Goal: Task Accomplishment & Management: Manage account settings

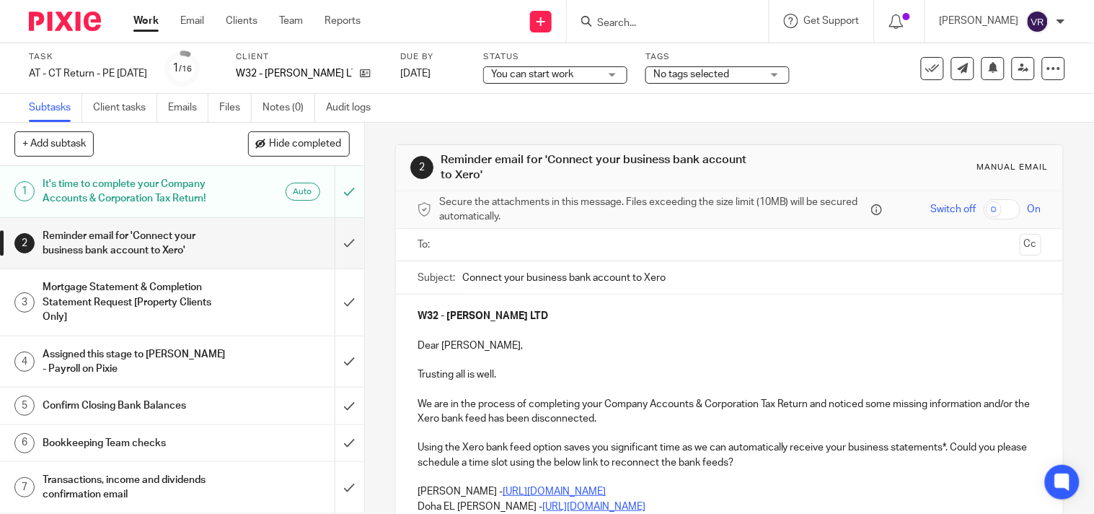
click at [628, 76] on div "You can start work You can start work" at bounding box center [555, 74] width 144 height 17
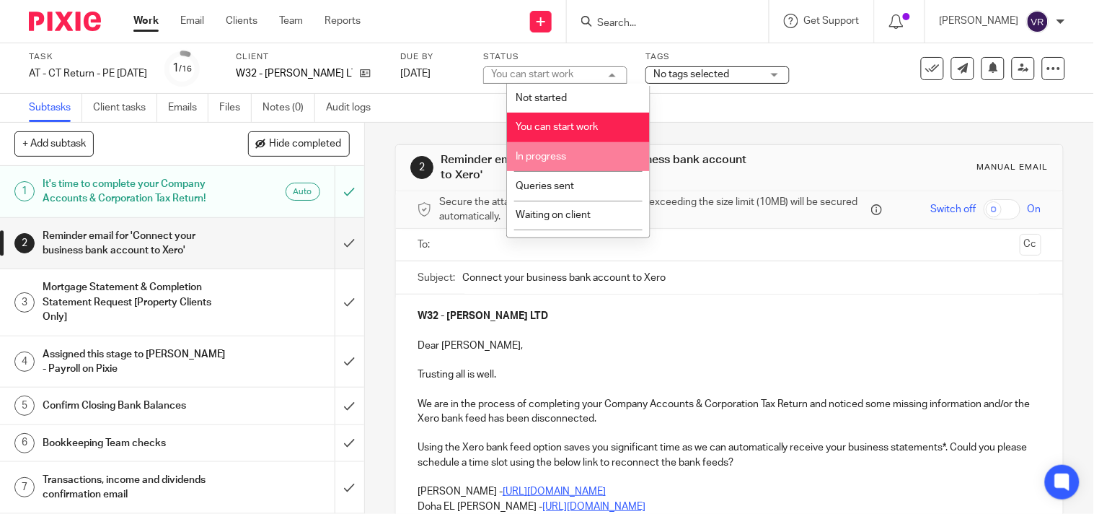
click at [579, 154] on li "In progress" at bounding box center [578, 157] width 143 height 30
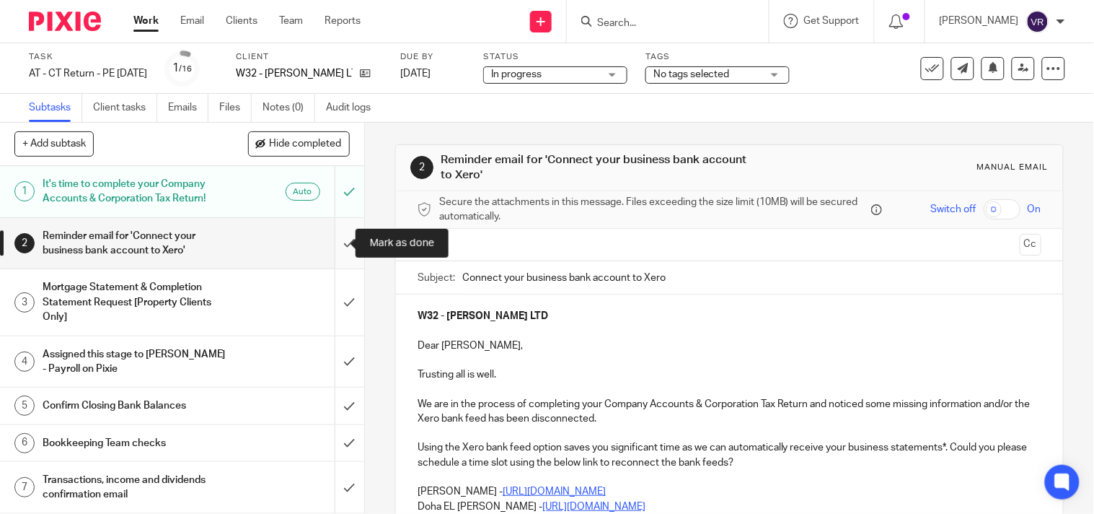
click at [336, 255] on input "submit" at bounding box center [182, 243] width 364 height 51
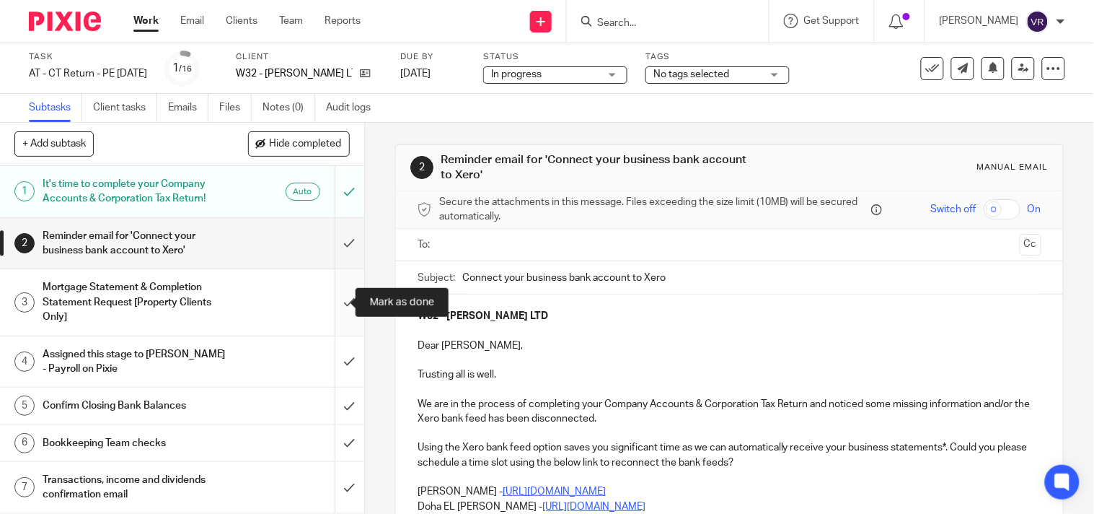
click at [334, 304] on input "submit" at bounding box center [182, 302] width 364 height 66
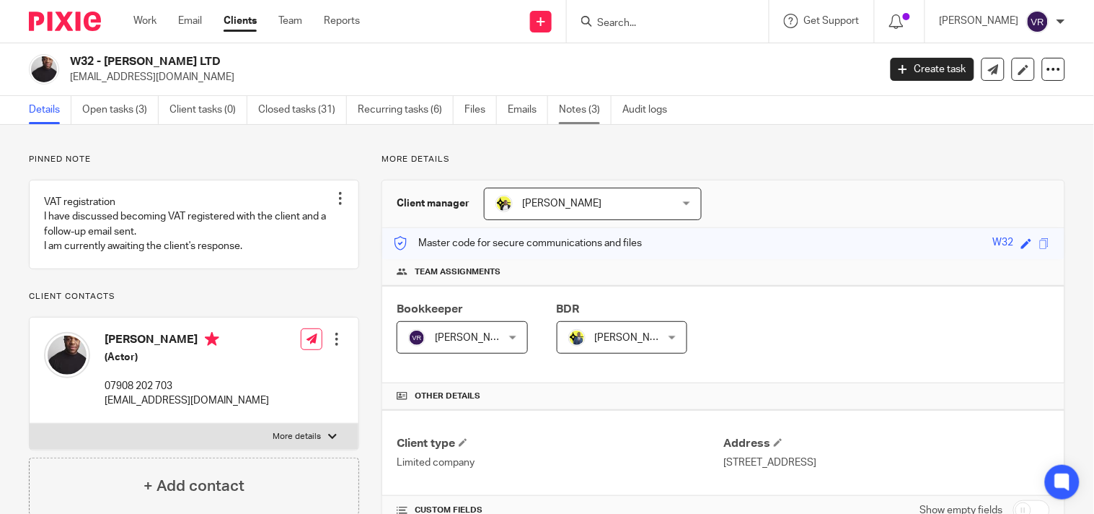
click at [586, 110] on link "Notes (3)" at bounding box center [585, 110] width 53 height 28
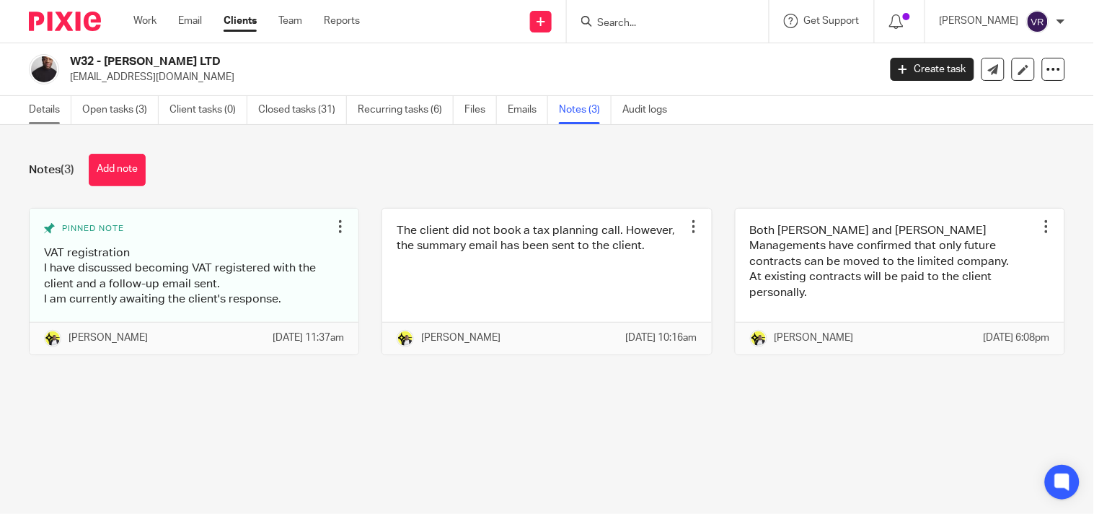
click at [54, 109] on link "Details" at bounding box center [50, 110] width 43 height 28
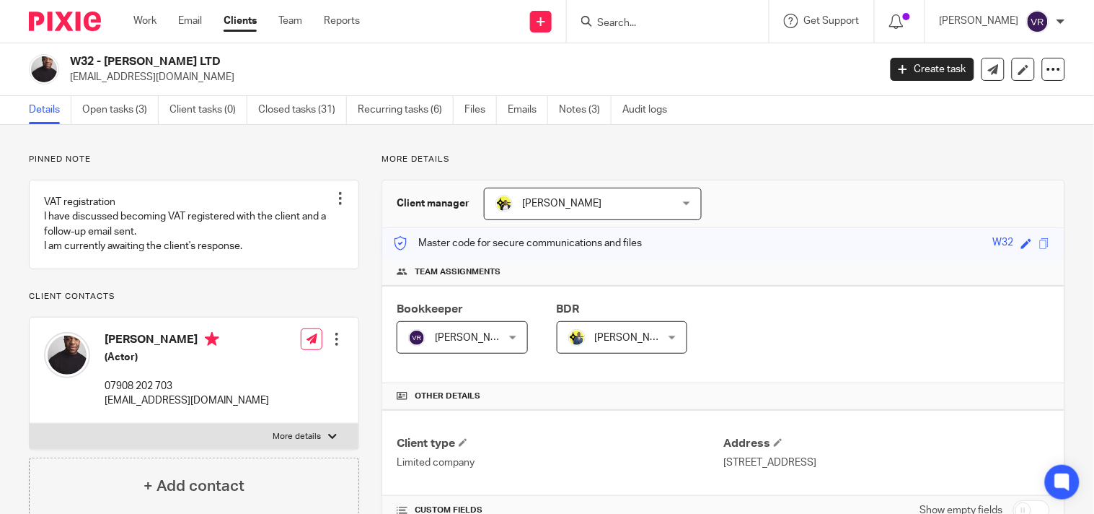
click at [704, 159] on p "More details" at bounding box center [724, 160] width 684 height 12
click at [111, 111] on link "Open tasks (3)" at bounding box center [120, 110] width 76 height 28
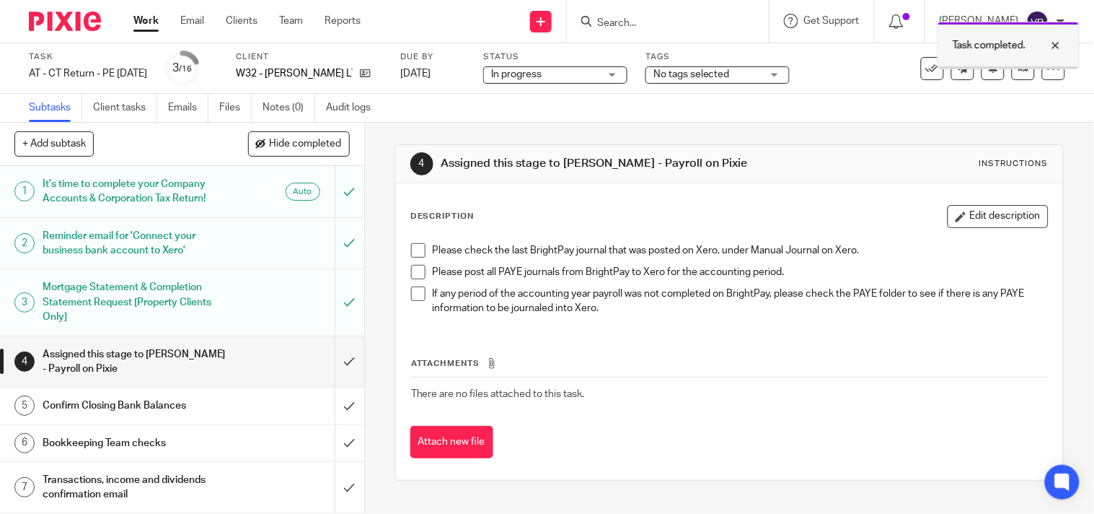
click at [1058, 46] on div at bounding box center [1045, 45] width 39 height 17
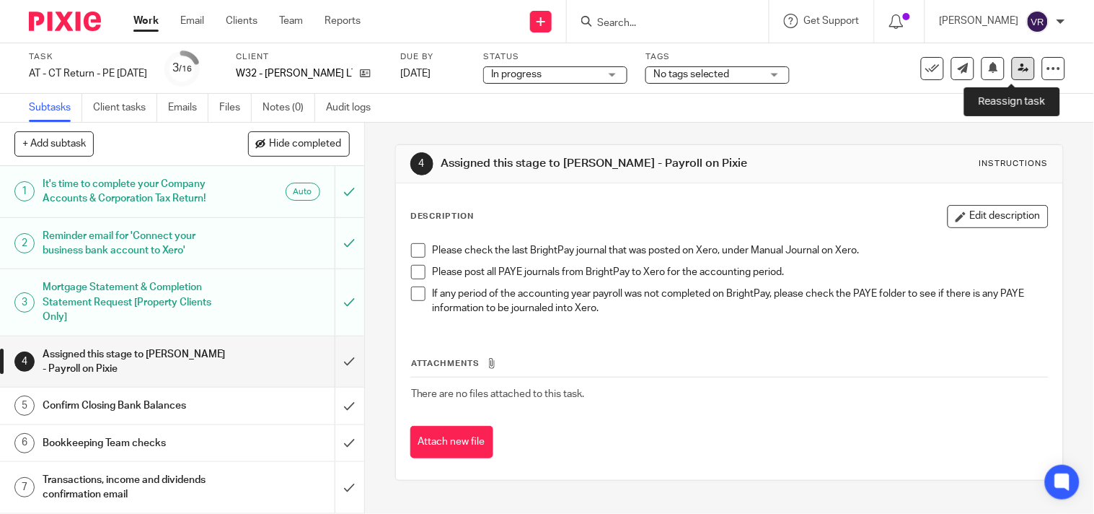
click at [1018, 73] on link at bounding box center [1023, 68] width 23 height 23
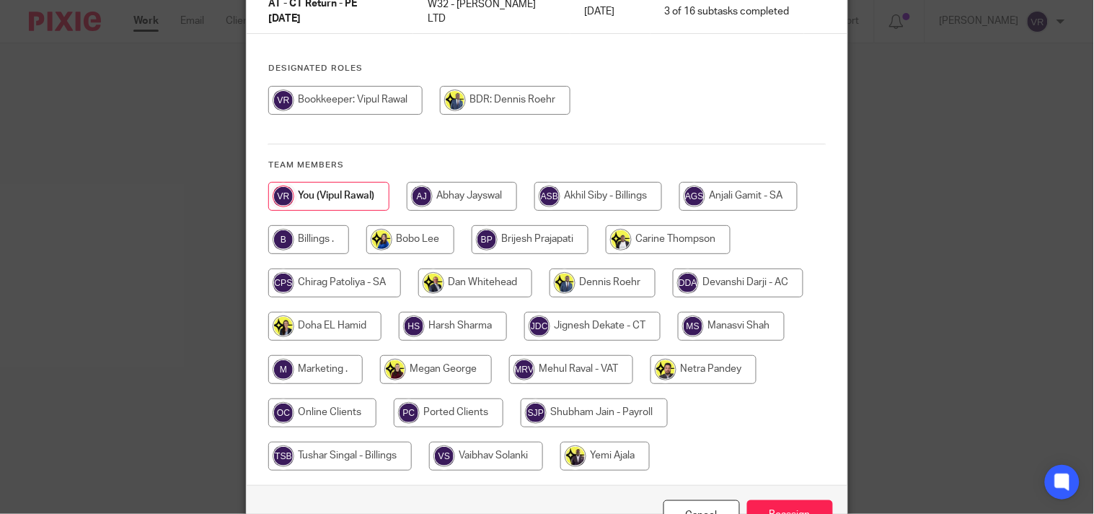
scroll to position [160, 0]
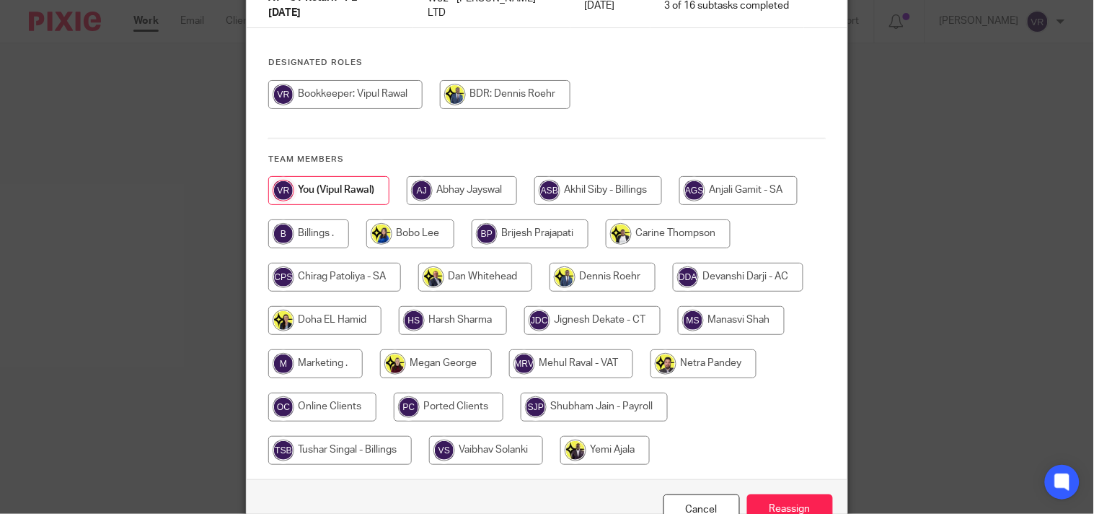
click at [606, 400] on input "radio" at bounding box center [594, 406] width 147 height 29
radio input "true"
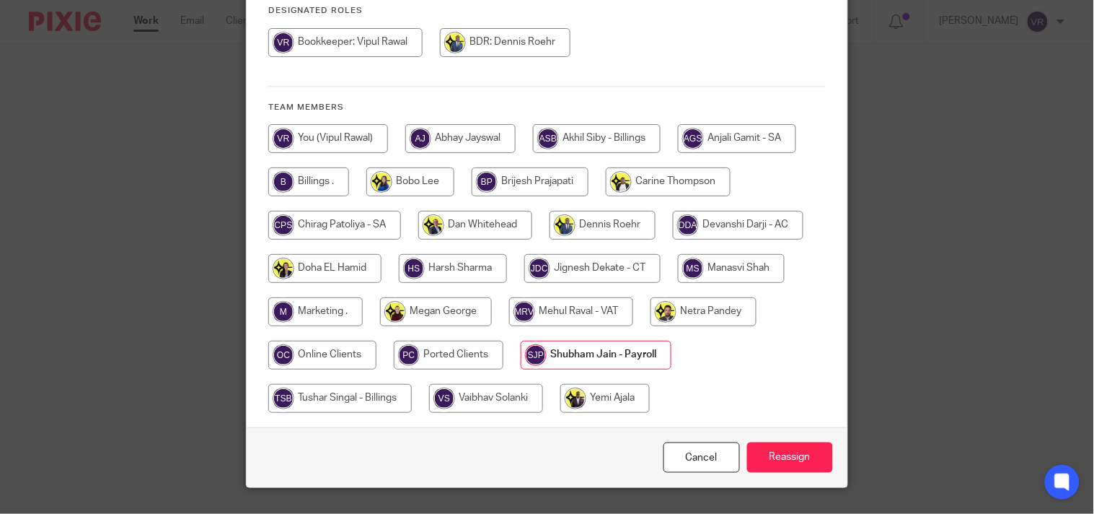
scroll to position [234, 0]
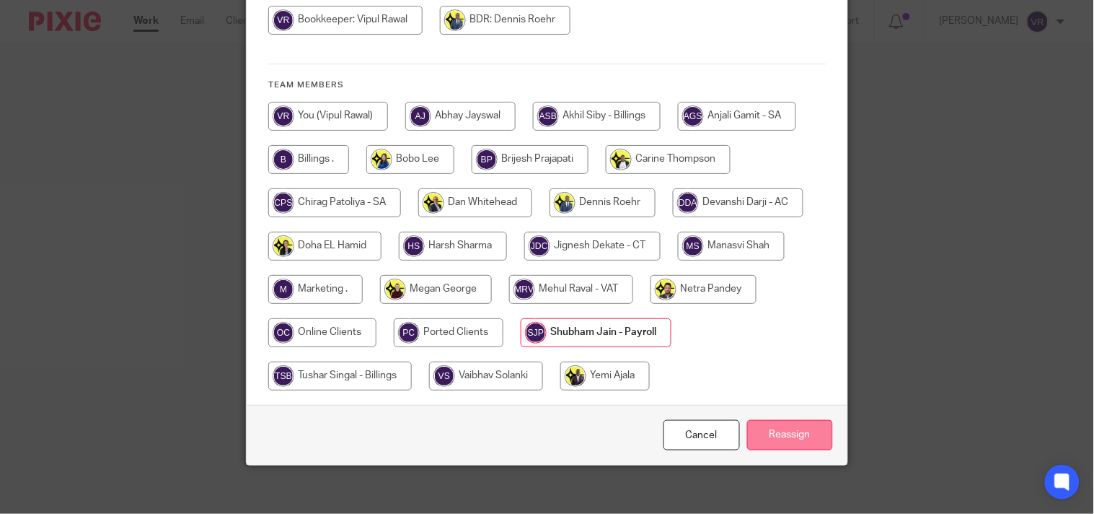
click at [781, 434] on input "Reassign" at bounding box center [790, 435] width 86 height 31
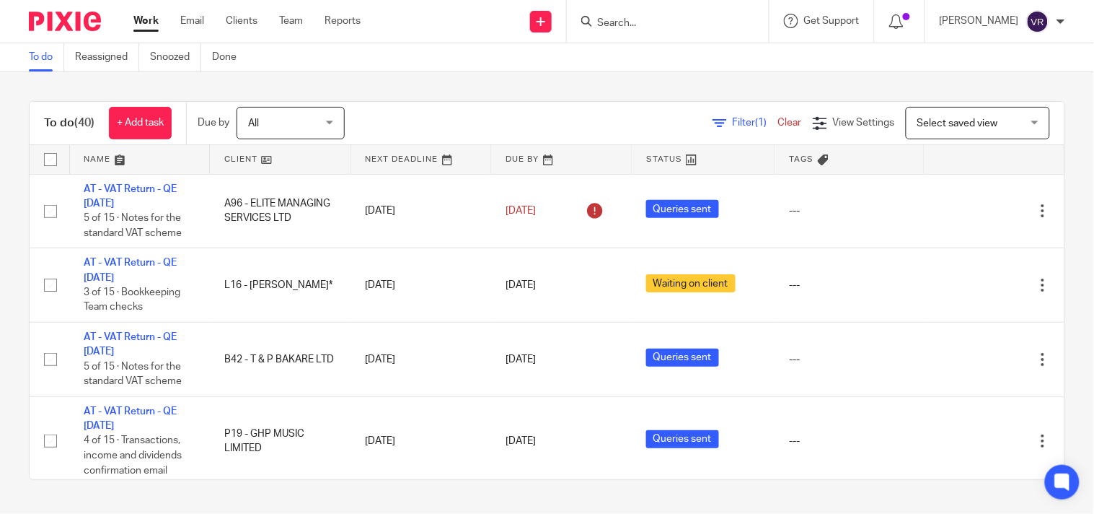
click at [1054, 268] on div "To do (40) + Add task Due by All All Today Tomorrow This week Next week This mo…" at bounding box center [547, 290] width 1094 height 436
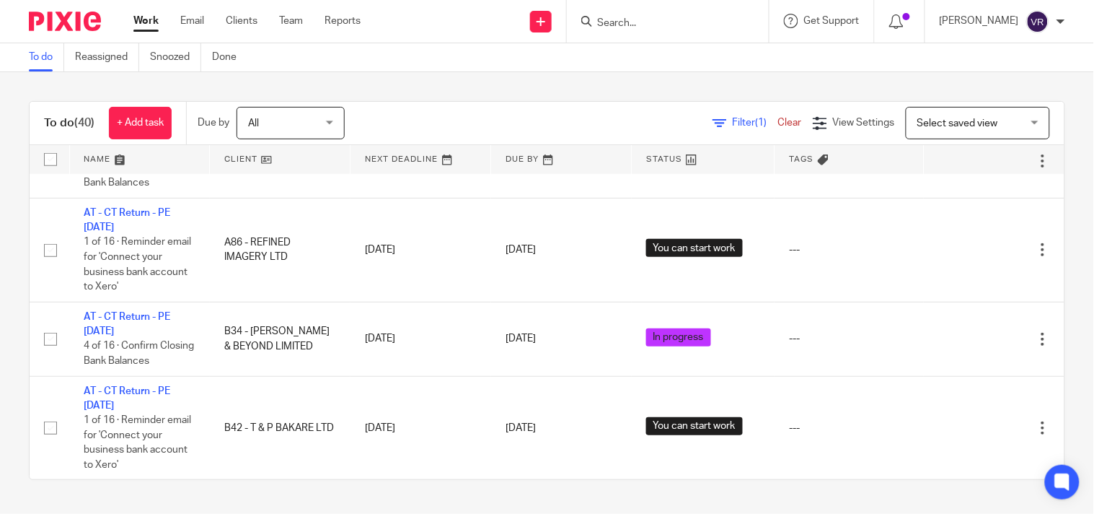
scroll to position [3054, 0]
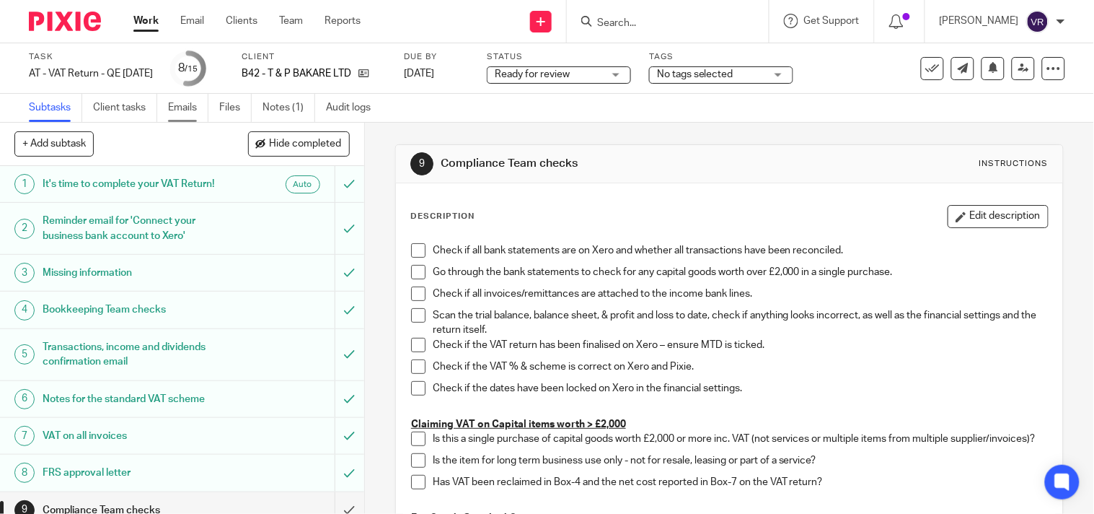
click at [196, 110] on link "Emails" at bounding box center [188, 108] width 40 height 28
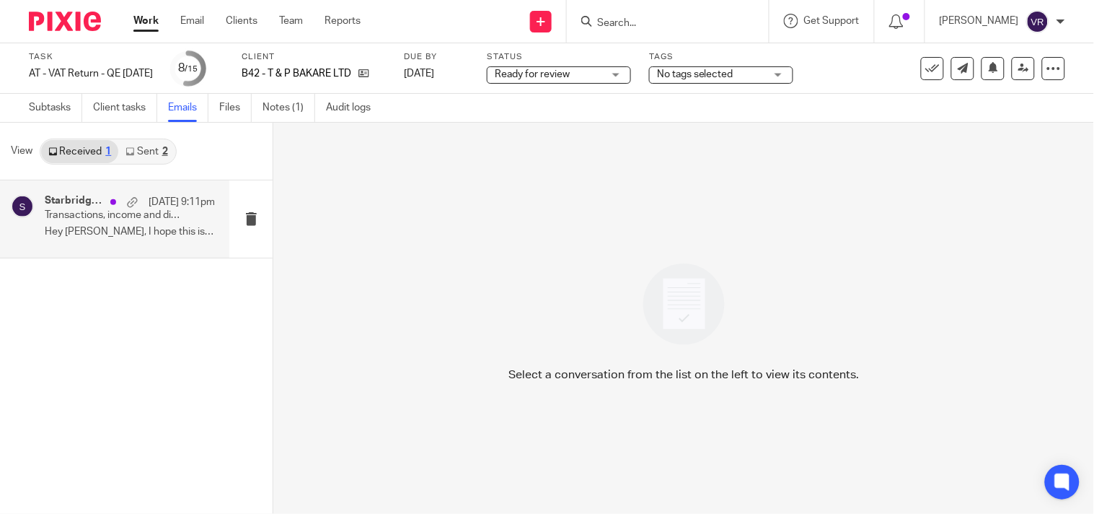
click at [128, 225] on div "Starbridge, [MEDICAL_DATA][PERSON_NAME] [DATE] 9:11pm Transactions, income and …" at bounding box center [130, 219] width 170 height 48
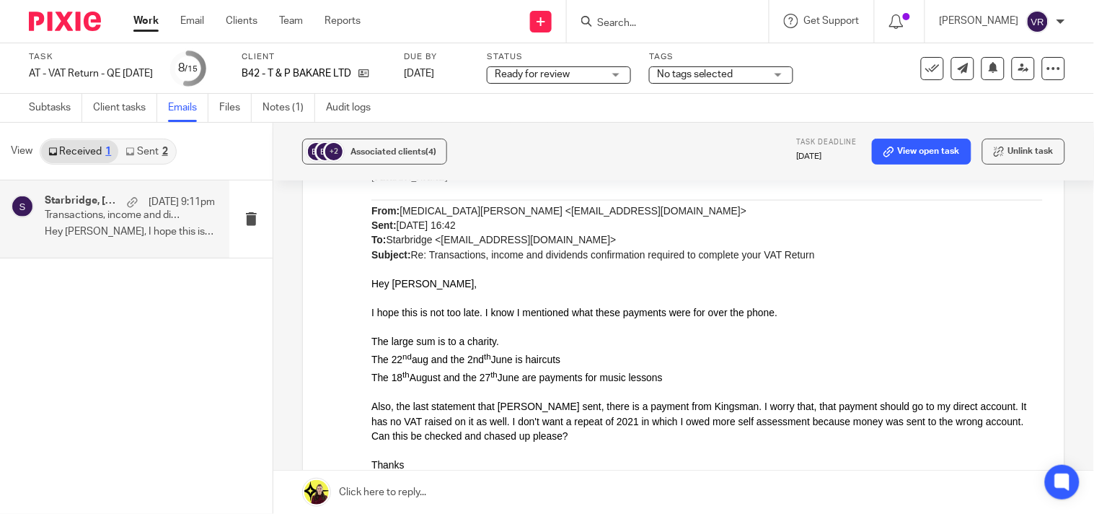
scroll to position [561, 0]
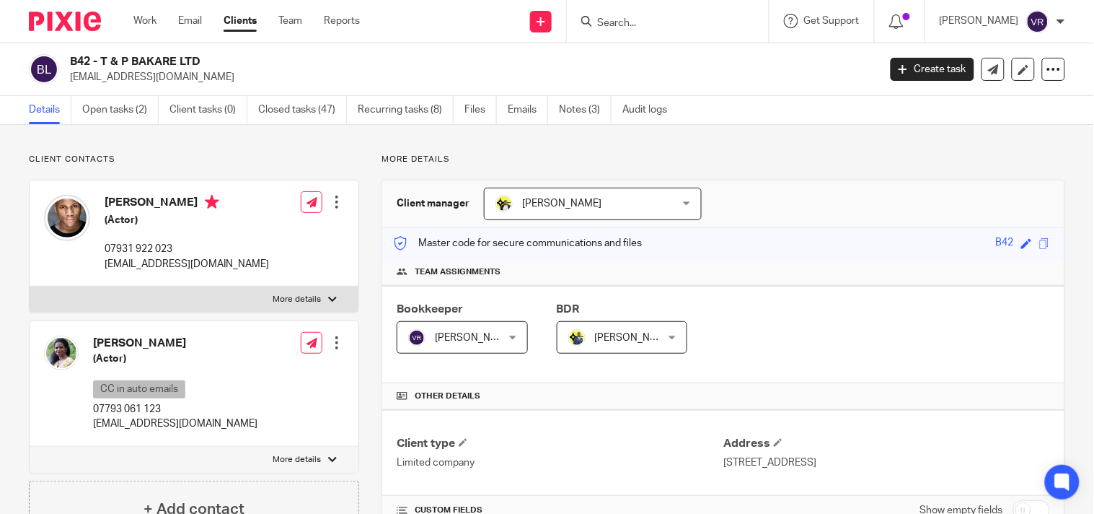
scroll to position [1122, 0]
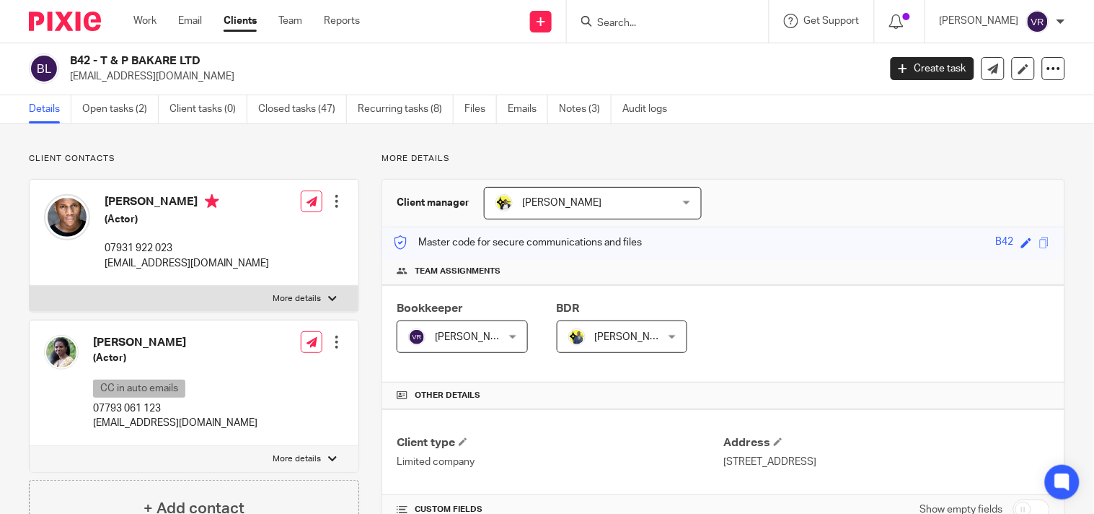
scroll to position [0, 0]
click at [127, 111] on link "Open tasks (2)" at bounding box center [120, 110] width 76 height 28
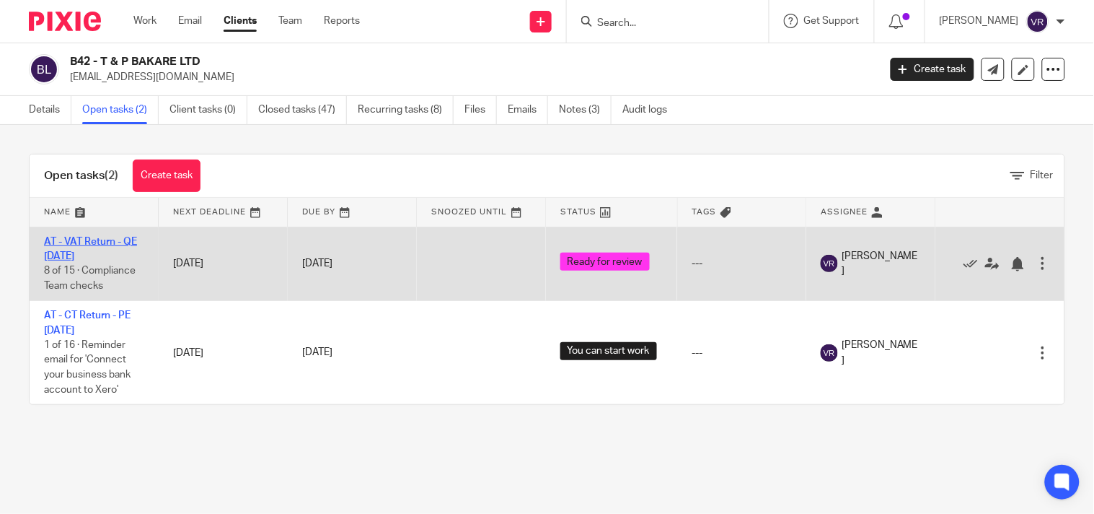
click at [100, 244] on link "AT - VAT Return - QE [DATE]" at bounding box center [90, 249] width 93 height 25
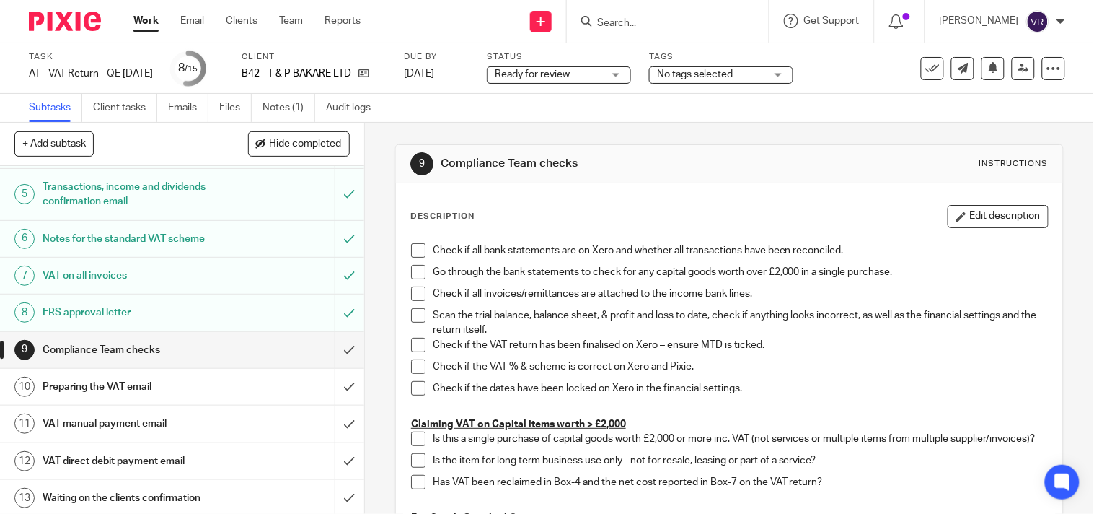
scroll to position [80, 0]
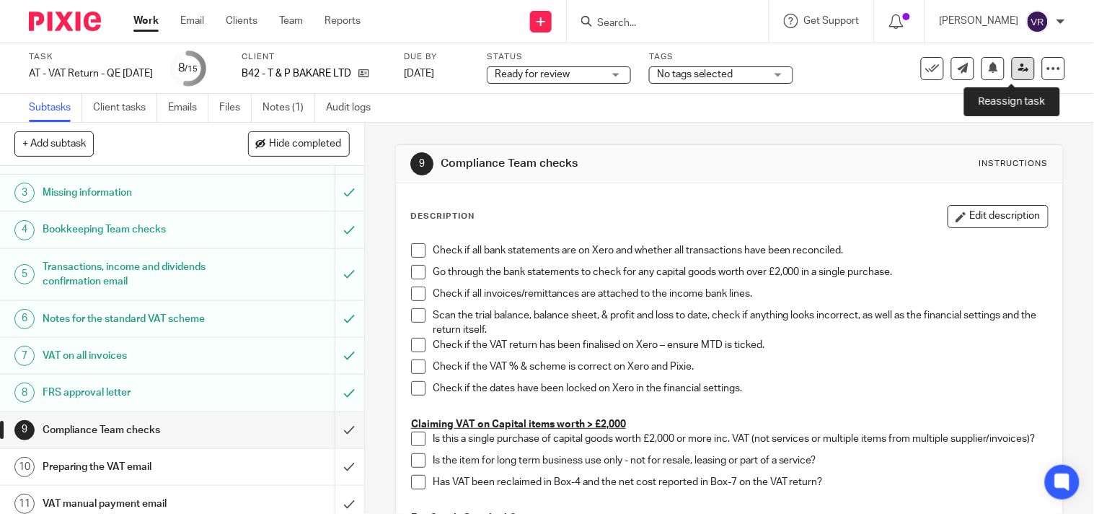
click at [1012, 78] on link at bounding box center [1023, 68] width 23 height 23
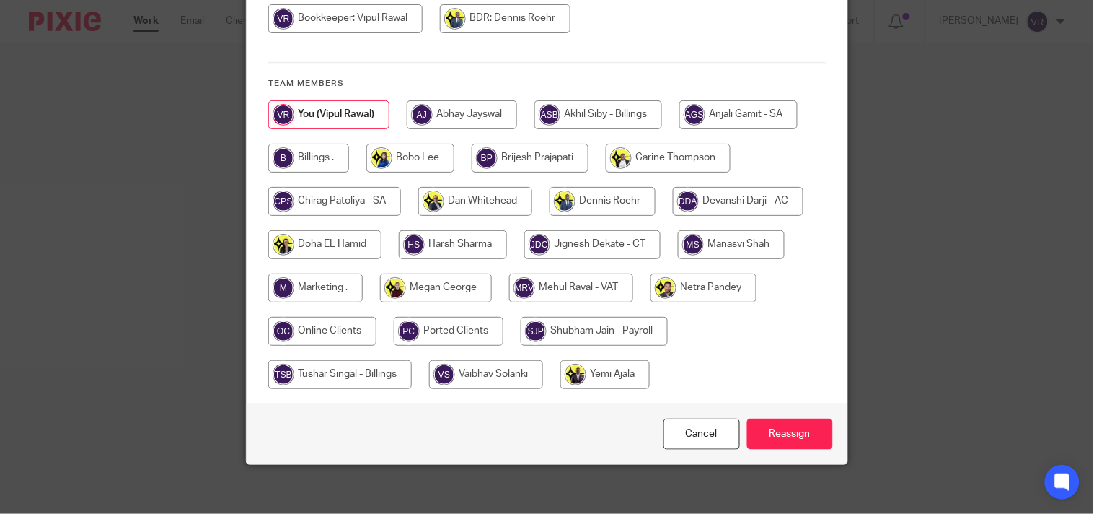
scroll to position [234, 0]
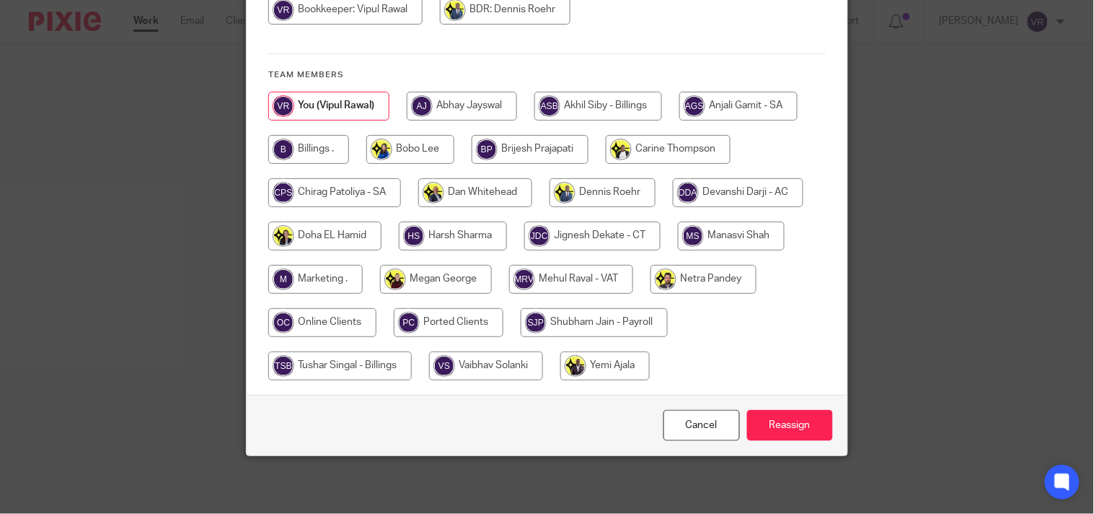
click at [588, 280] on input "radio" at bounding box center [571, 279] width 124 height 29
radio input "true"
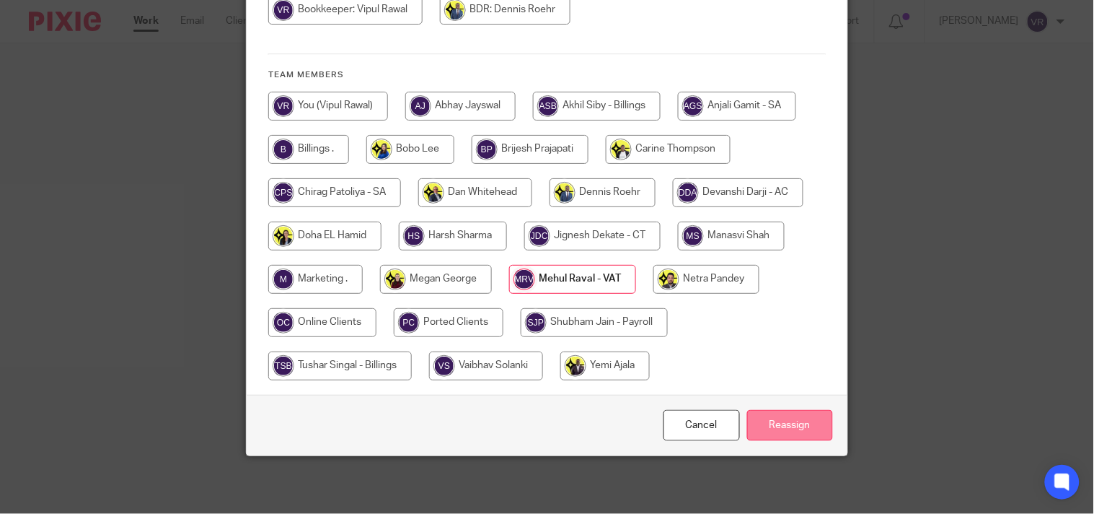
click at [786, 416] on input "Reassign" at bounding box center [790, 425] width 86 height 31
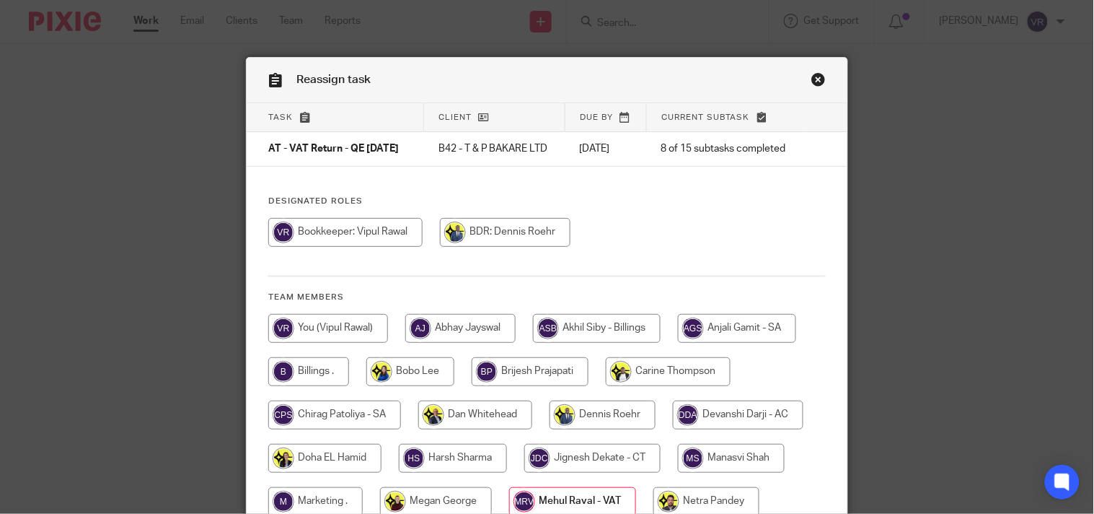
scroll to position [0, 0]
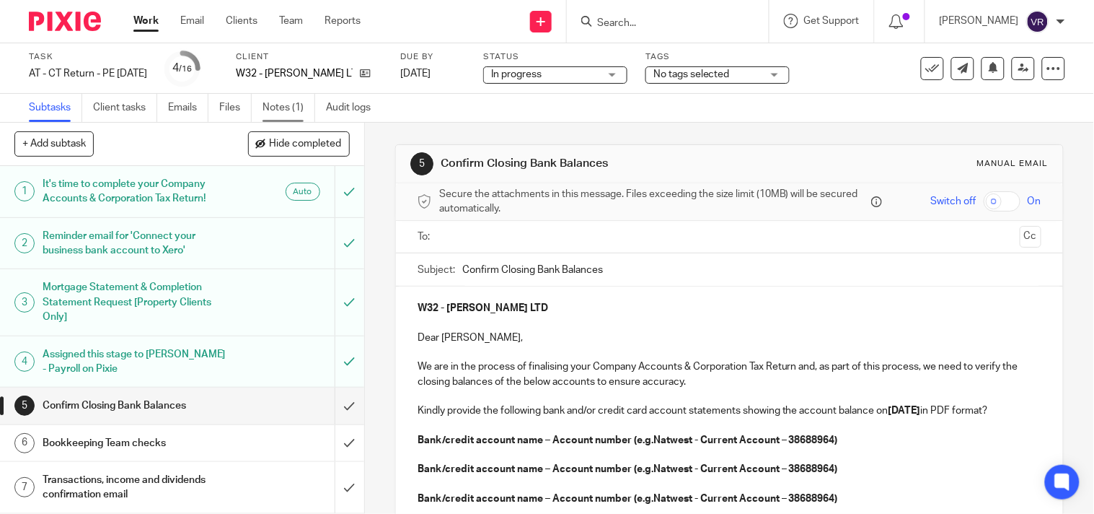
click at [292, 109] on link "Notes (1)" at bounding box center [289, 108] width 53 height 28
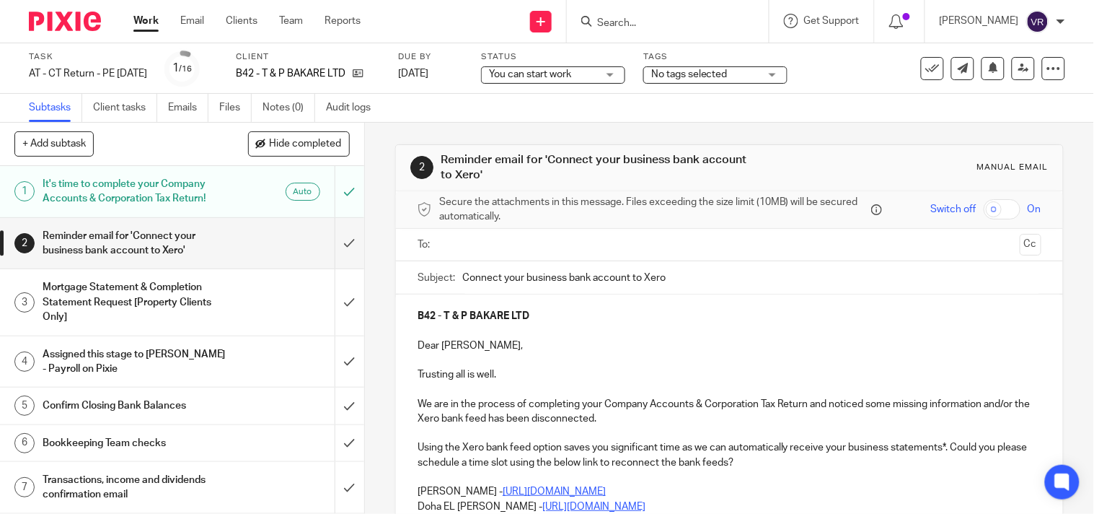
click at [626, 77] on div "You can start work You can start work" at bounding box center [553, 74] width 144 height 17
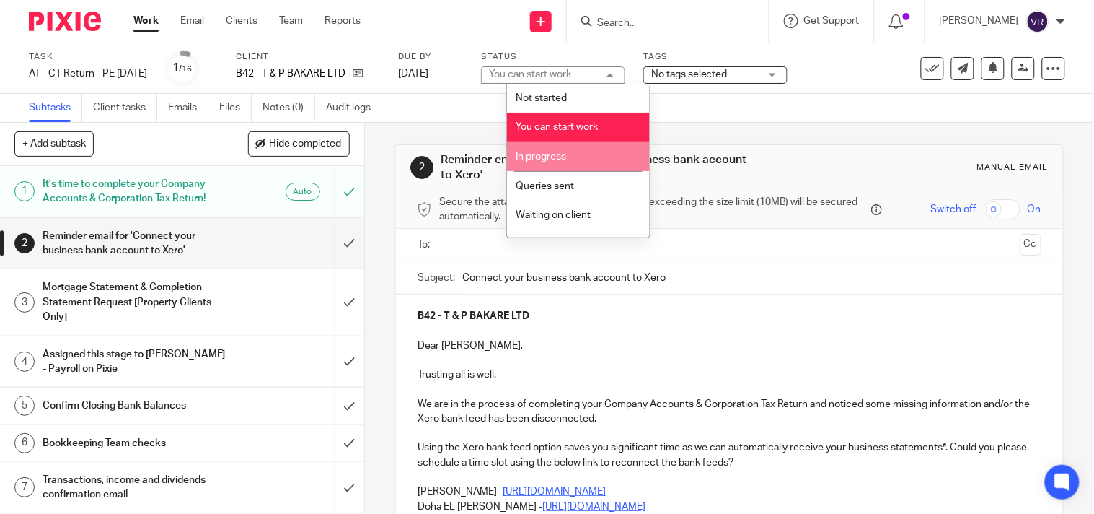
click at [576, 164] on li "In progress" at bounding box center [578, 157] width 143 height 30
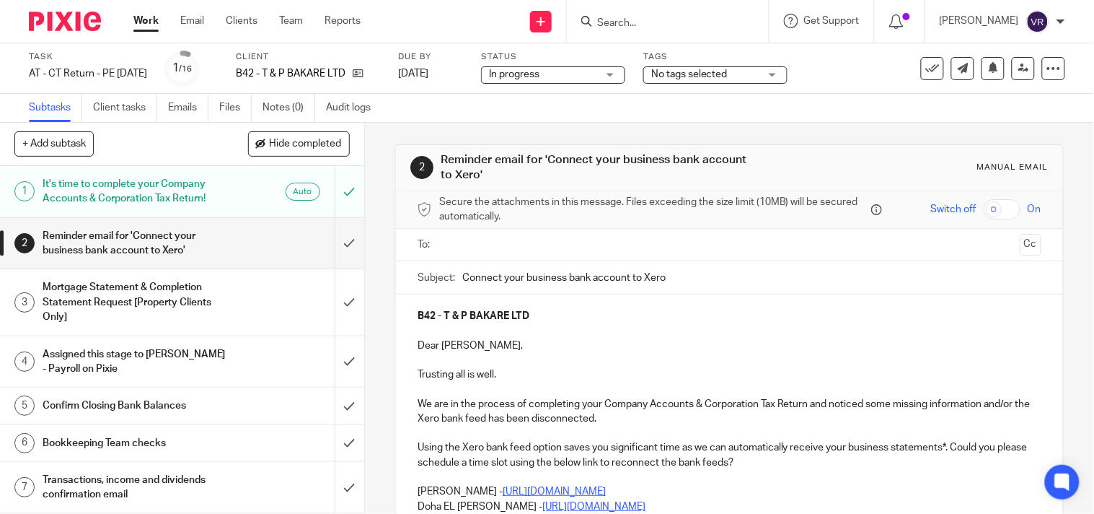
click at [710, 113] on div "Subtasks Client tasks Emails Files Notes (0) Audit logs" at bounding box center [547, 108] width 1094 height 29
click at [330, 239] on input "submit" at bounding box center [182, 243] width 364 height 51
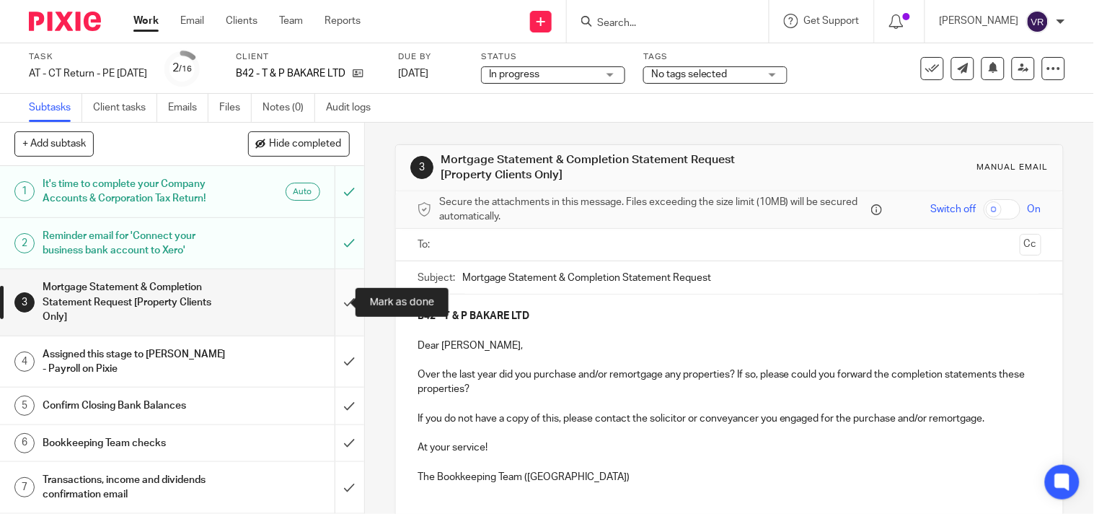
click at [335, 307] on input "submit" at bounding box center [182, 302] width 364 height 66
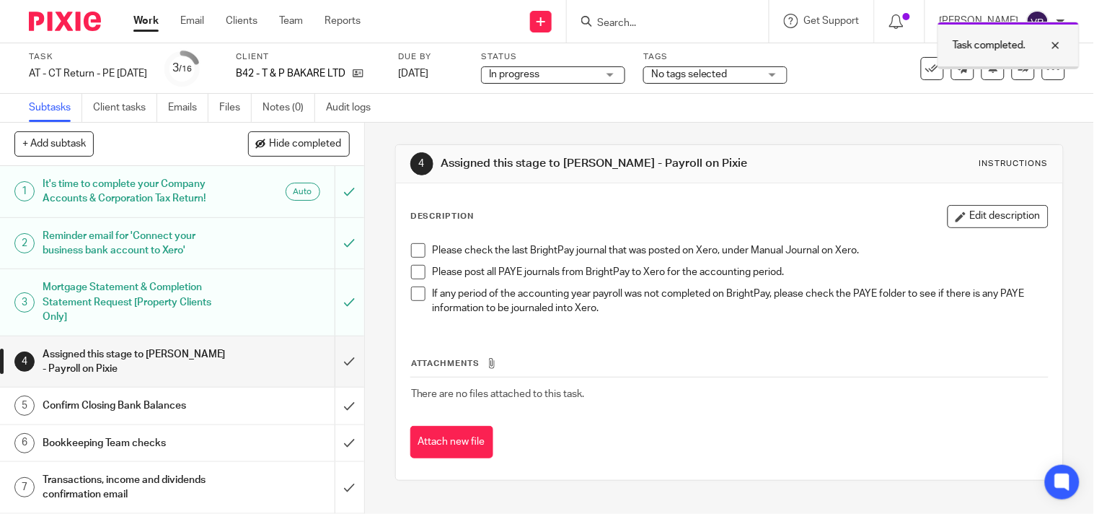
click at [1063, 46] on div at bounding box center [1045, 45] width 39 height 17
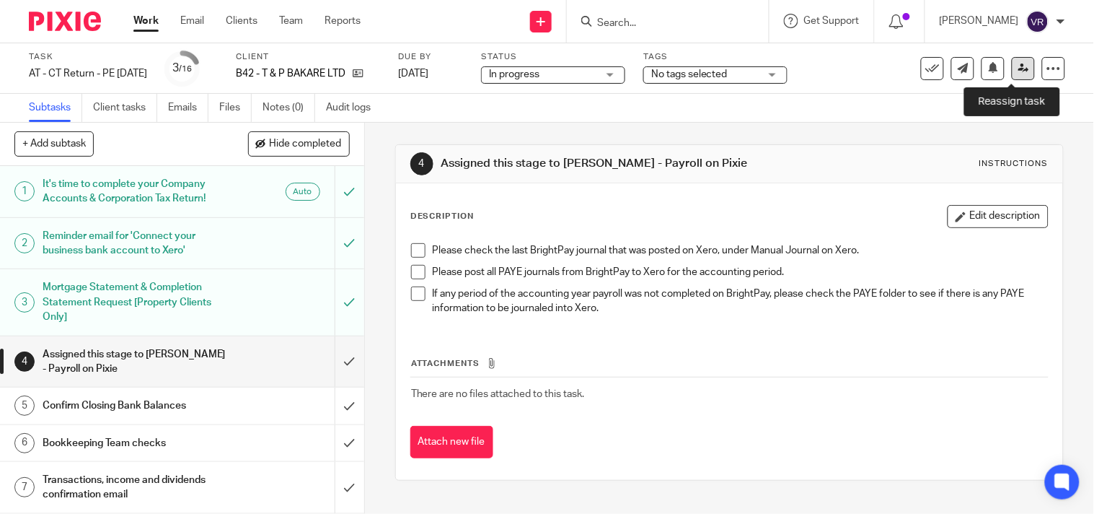
click at [1012, 74] on link at bounding box center [1023, 68] width 23 height 23
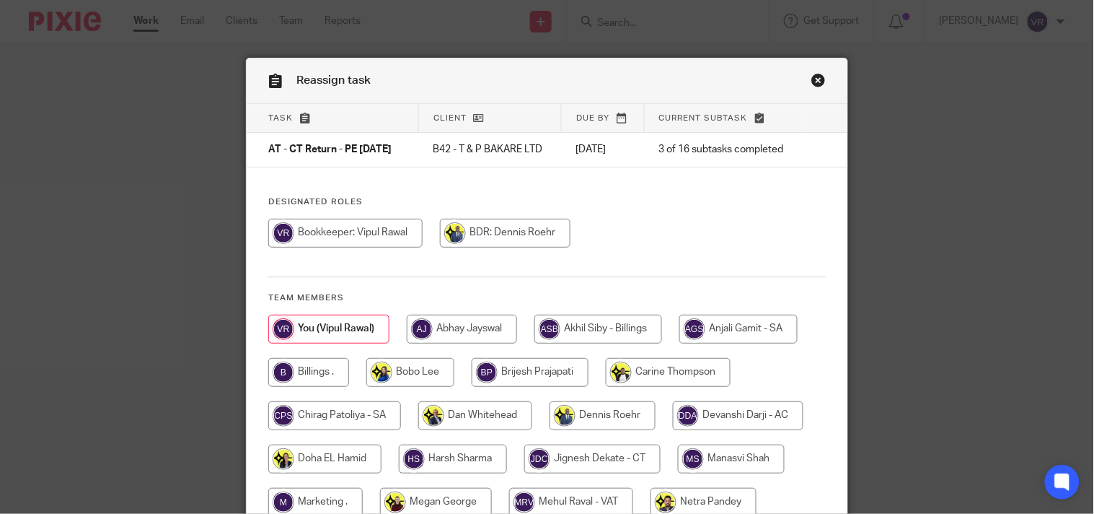
scroll to position [160, 0]
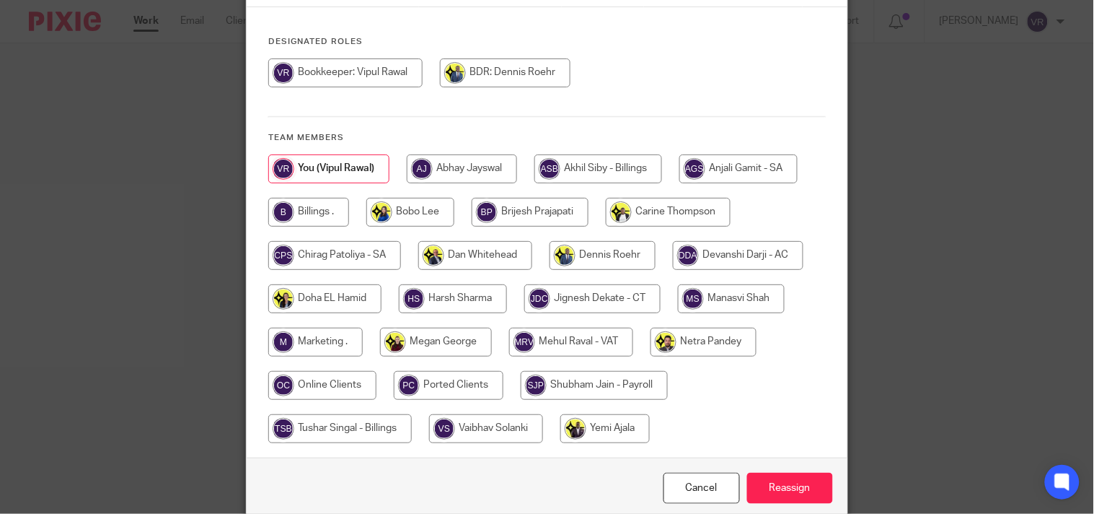
click at [580, 398] on input "radio" at bounding box center [594, 385] width 147 height 29
radio input "true"
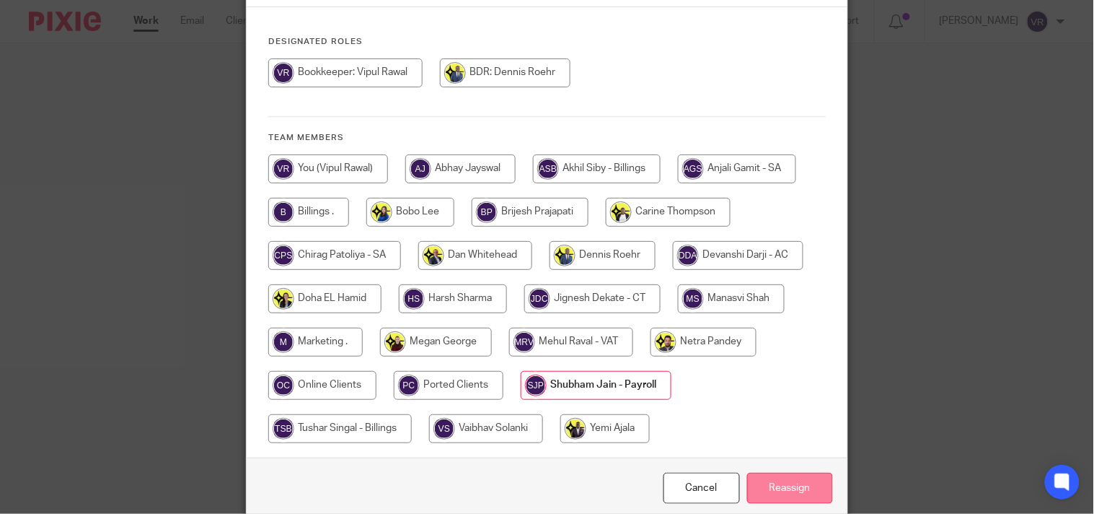
click at [792, 492] on input "Reassign" at bounding box center [790, 488] width 86 height 31
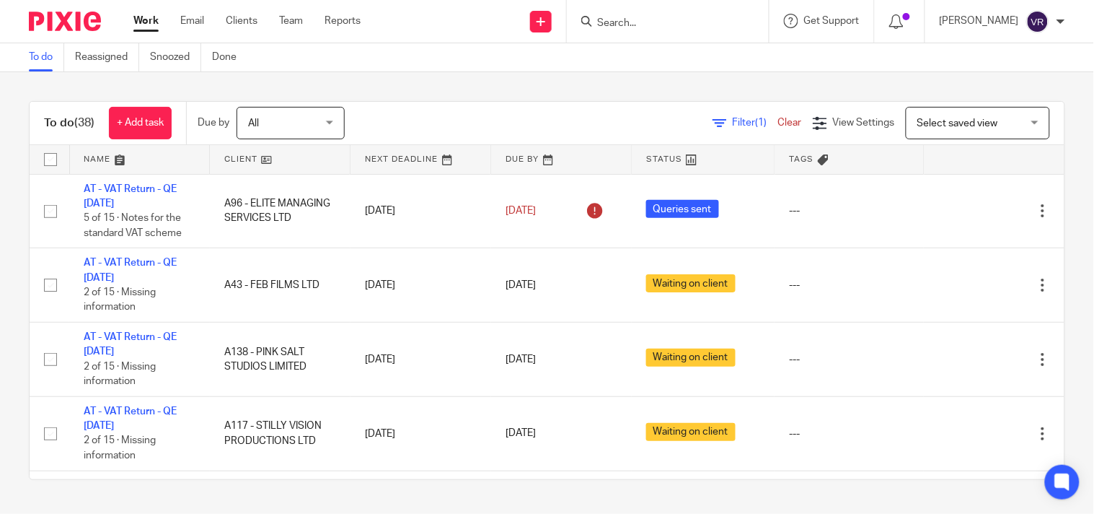
click at [430, 68] on div "To do Reassigned Snoozed Done" at bounding box center [547, 57] width 1094 height 29
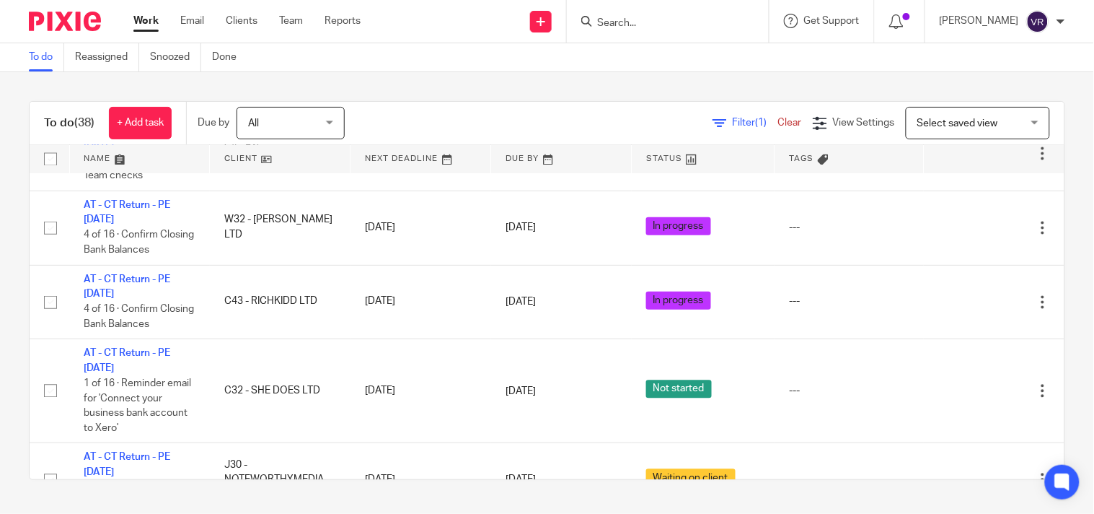
scroll to position [2123, 0]
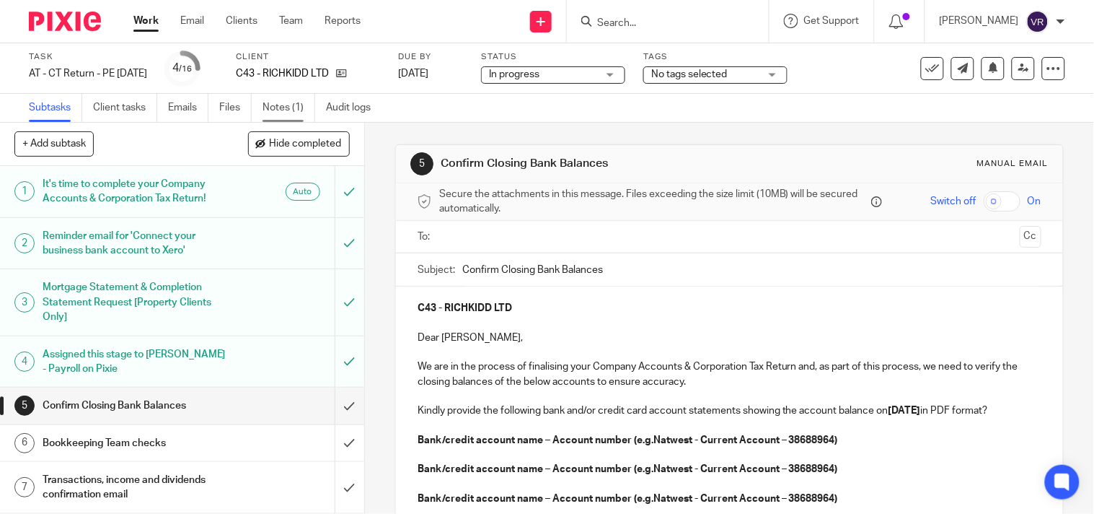
click at [291, 110] on link "Notes (1)" at bounding box center [289, 108] width 53 height 28
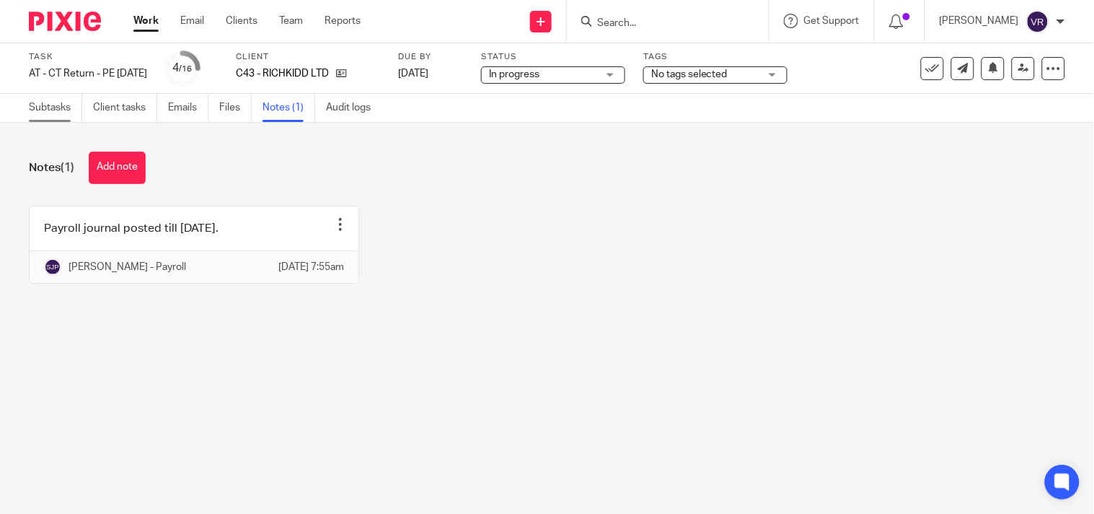
click at [63, 105] on link "Subtasks" at bounding box center [55, 108] width 53 height 28
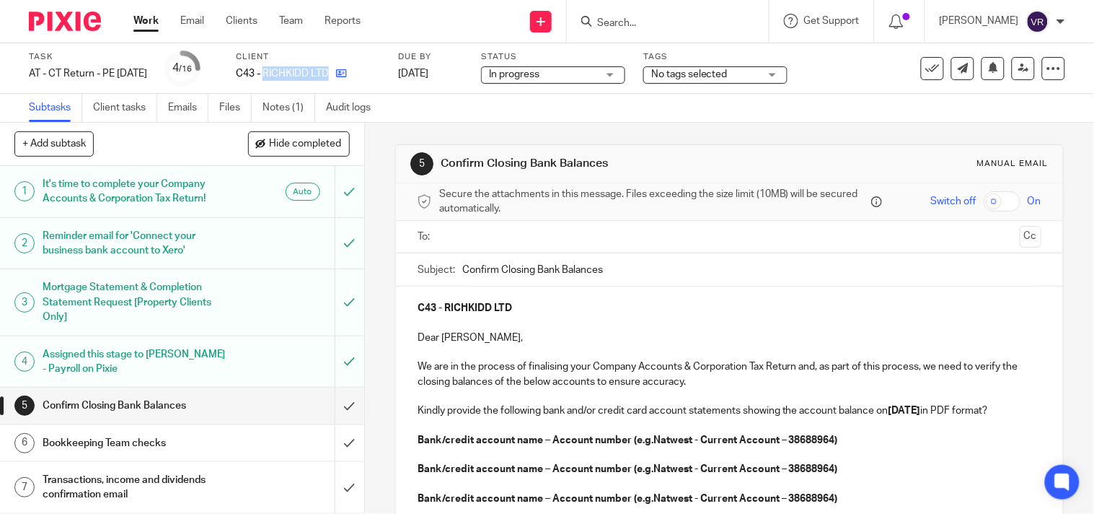
drag, startPoint x: 290, startPoint y: 74, endPoint x: 355, endPoint y: 69, distance: 65.1
click at [355, 69] on div "C43 - RICHKIDD LTD" at bounding box center [308, 73] width 144 height 14
copy div "RICHKIDD LTD"
click at [683, 123] on div "5 Confirm Closing Bank Balances Manual email Secure the attachments in this mes…" at bounding box center [729, 465] width 669 height 684
click at [518, 239] on input "text" at bounding box center [729, 237] width 570 height 17
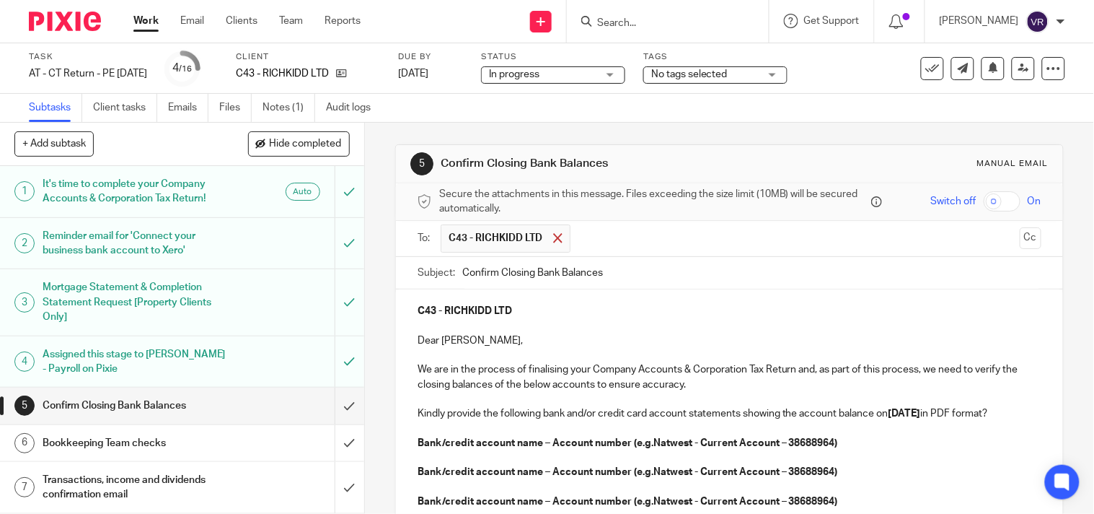
click at [550, 244] on div at bounding box center [558, 238] width 17 height 22
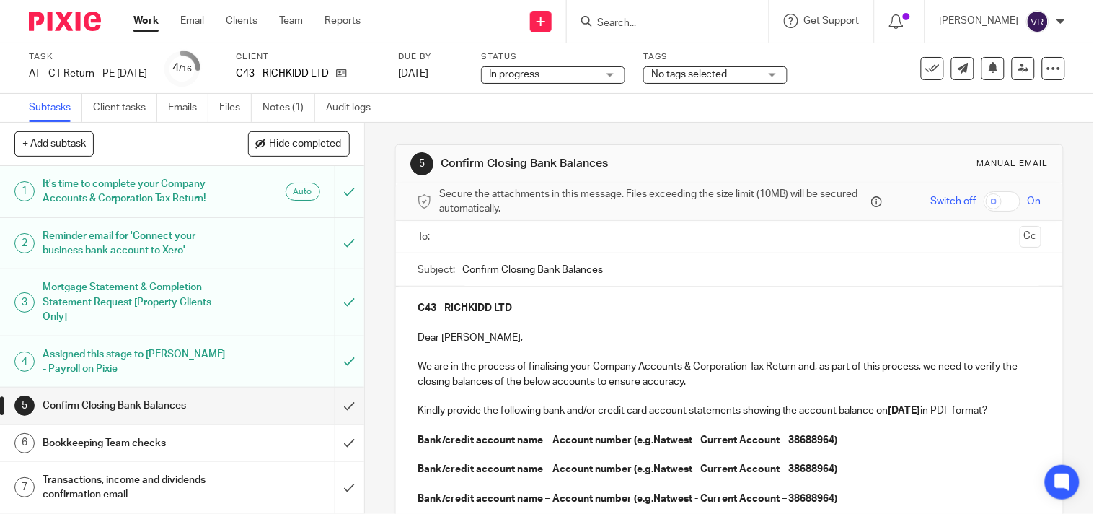
click at [617, 107] on div "Subtasks Client tasks Emails Files Notes (1) Audit logs" at bounding box center [547, 108] width 1094 height 29
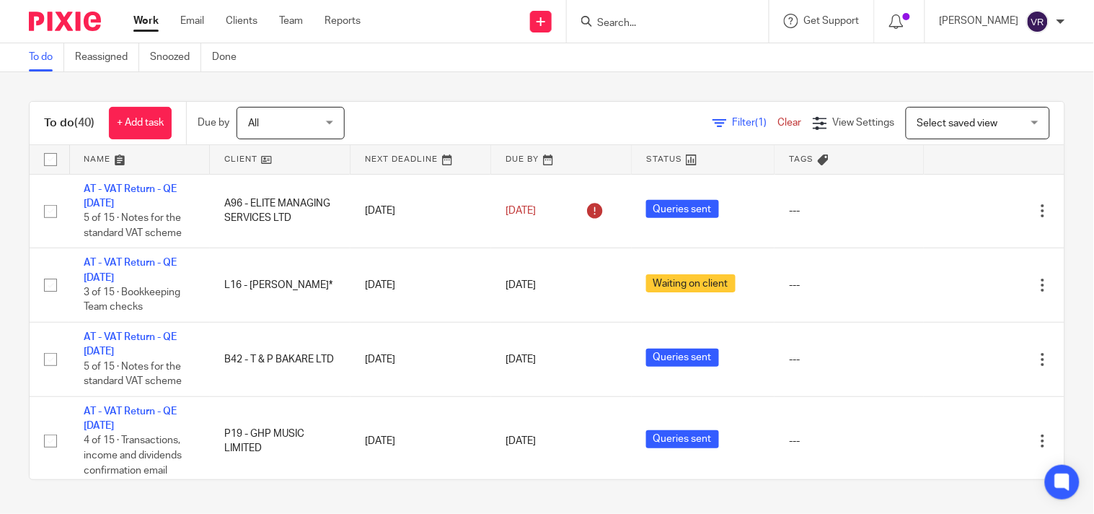
click at [726, 17] on input "Search" at bounding box center [661, 23] width 130 height 13
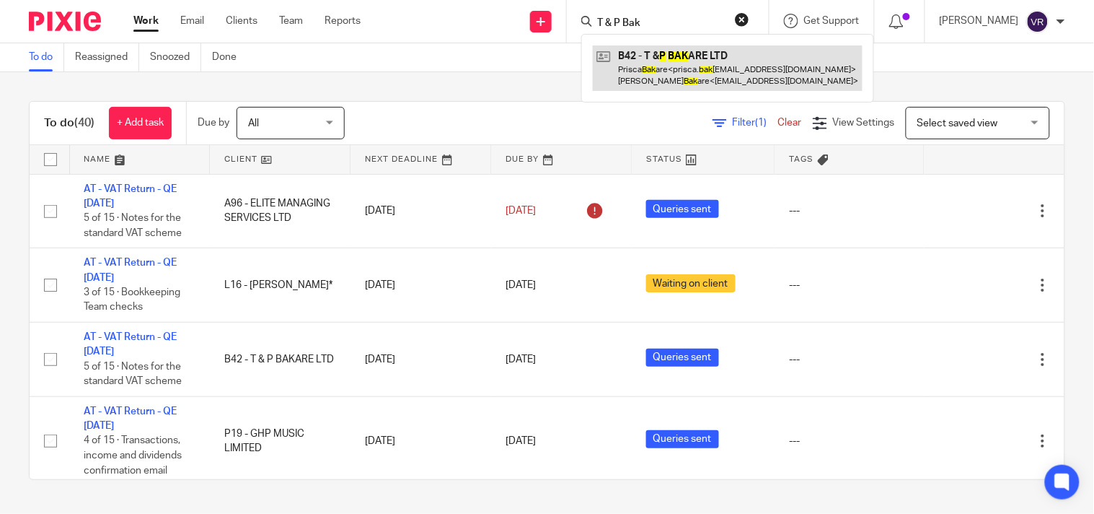
type input "T & P Bak"
click at [725, 47] on link at bounding box center [728, 67] width 270 height 45
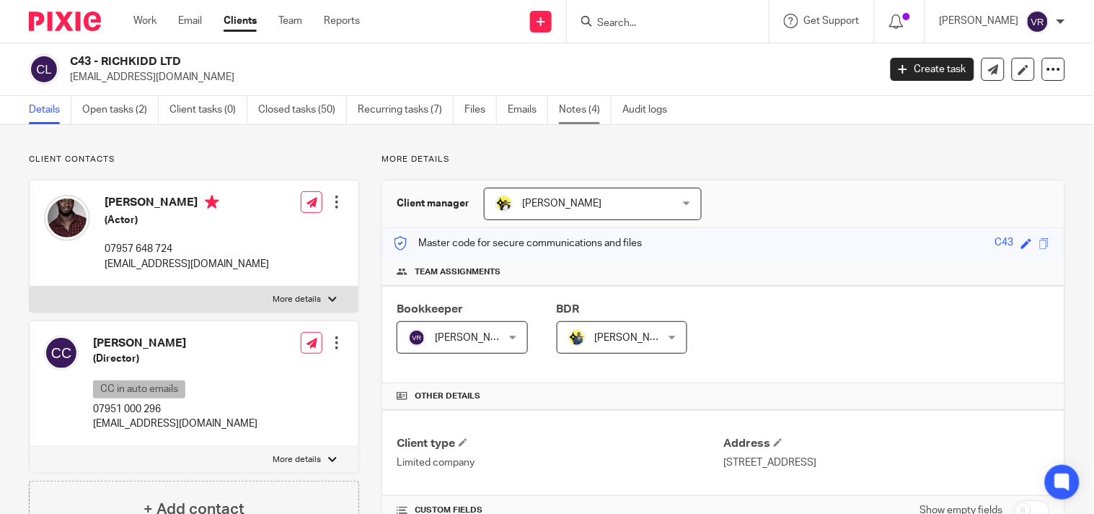
click at [580, 108] on link "Notes (4)" at bounding box center [585, 110] width 53 height 28
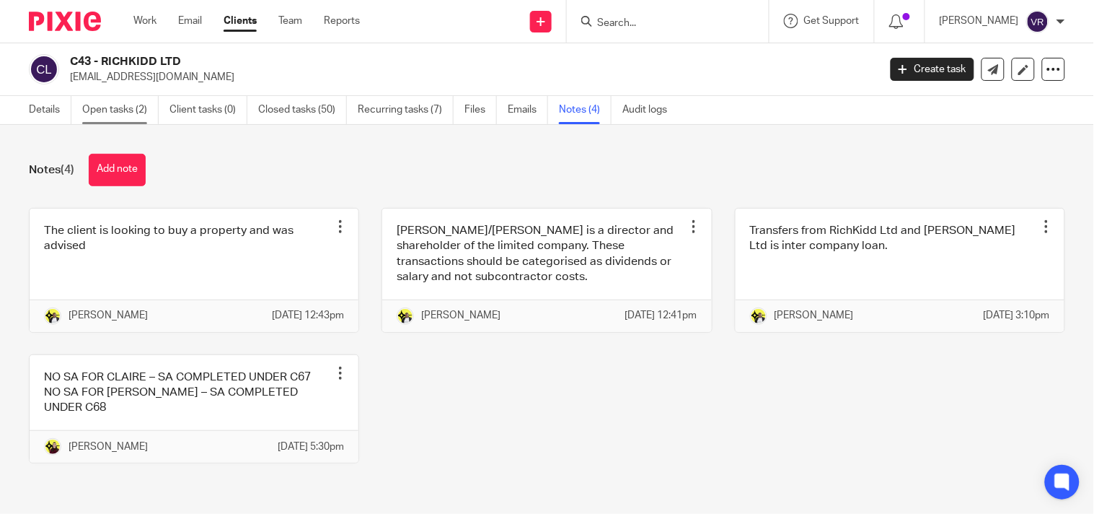
click at [138, 107] on link "Open tasks (2)" at bounding box center [120, 110] width 76 height 28
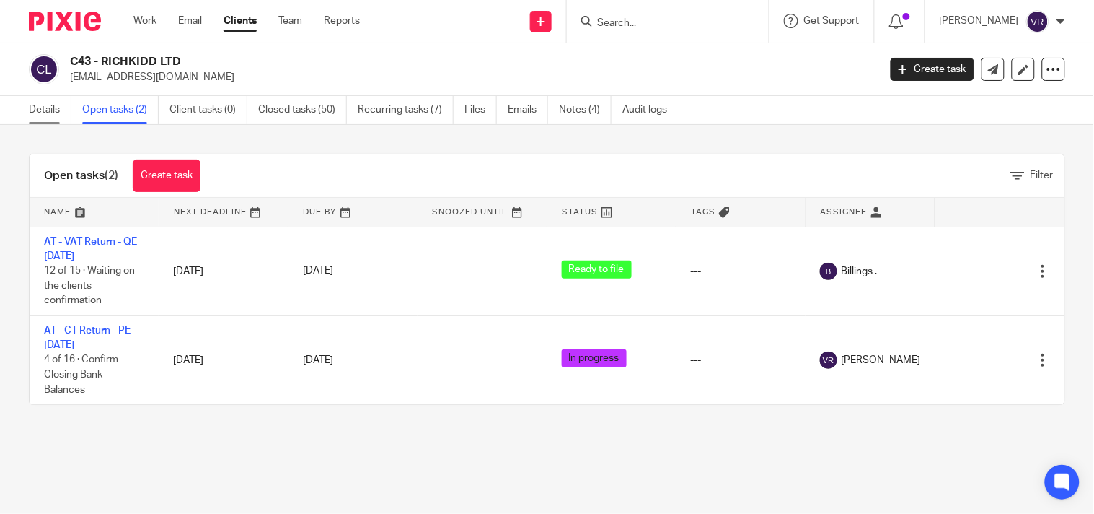
click at [30, 112] on link "Details" at bounding box center [50, 110] width 43 height 28
